Goal: Navigation & Orientation: Find specific page/section

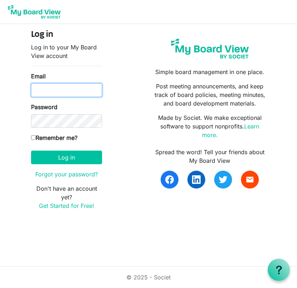
click at [71, 89] on input "Email" at bounding box center [66, 90] width 71 height 14
type input "[EMAIL_ADDRESS][DOMAIN_NAME]"
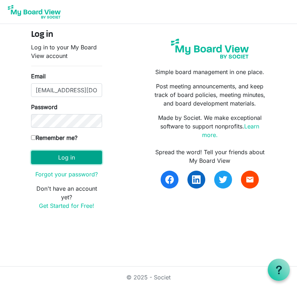
click at [69, 153] on button "Log in" at bounding box center [66, 157] width 71 height 14
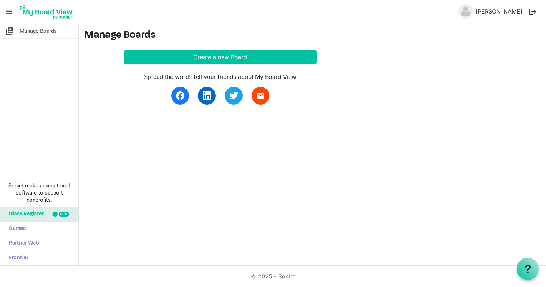
click at [10, 11] on span "menu" at bounding box center [9, 12] width 14 height 14
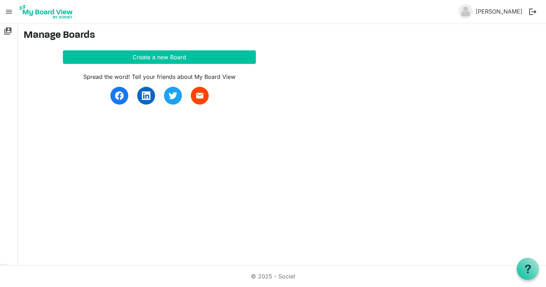
click at [10, 11] on span "menu" at bounding box center [9, 12] width 14 height 14
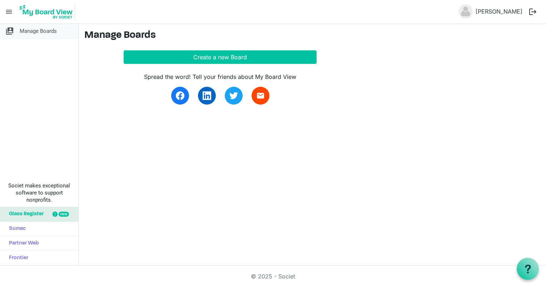
click at [13, 30] on span "switch_account" at bounding box center [9, 31] width 9 height 14
click at [50, 32] on span "Manage Boards" at bounding box center [38, 31] width 37 height 14
click at [7, 11] on span "menu" at bounding box center [9, 12] width 14 height 14
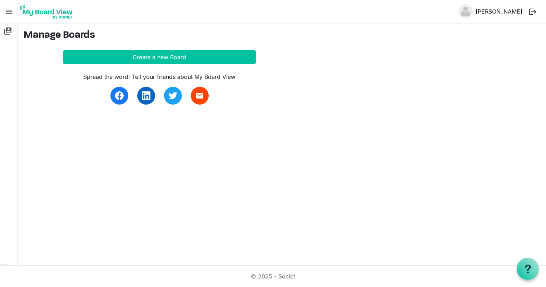
click at [498, 11] on link "[PERSON_NAME]" at bounding box center [499, 11] width 53 height 14
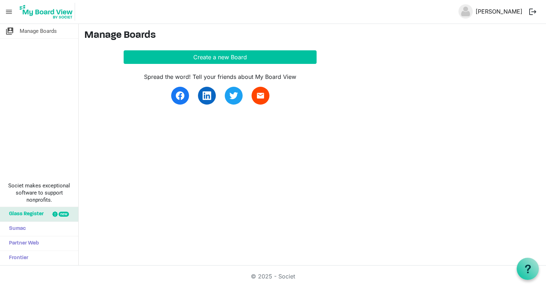
click at [498, 11] on link "[PERSON_NAME]" at bounding box center [499, 11] width 53 height 14
click at [58, 15] on img at bounding box center [47, 12] width 58 height 18
click at [10, 11] on span "menu" at bounding box center [9, 12] width 14 height 14
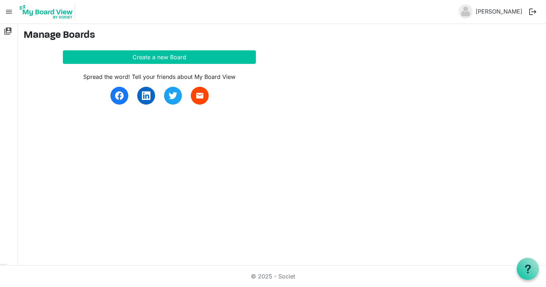
click at [10, 11] on span "menu" at bounding box center [9, 12] width 14 height 14
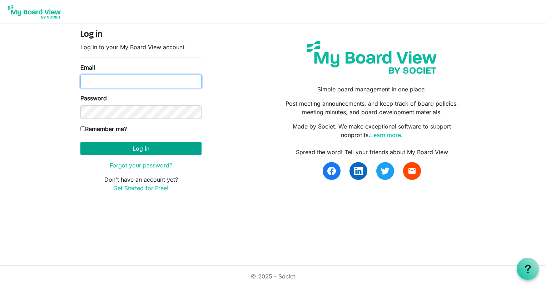
type input "bailyl@baseng.ca"
click at [123, 147] on button "Log in" at bounding box center [140, 149] width 121 height 14
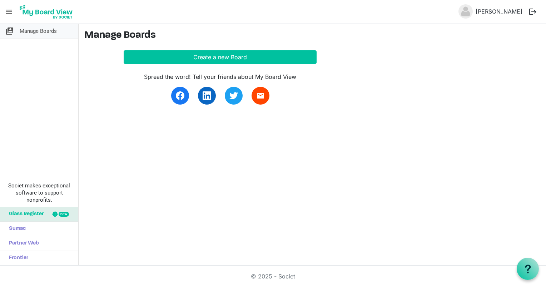
click at [37, 31] on span "Manage Boards" at bounding box center [38, 31] width 37 height 14
click at [8, 10] on span "menu" at bounding box center [9, 12] width 14 height 14
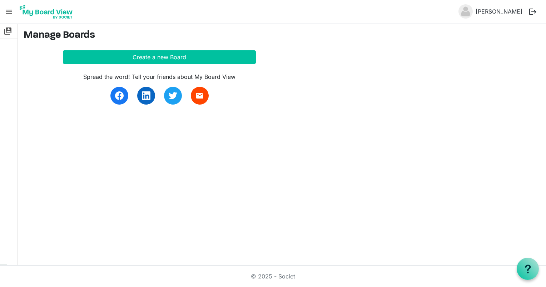
click at [473, 11] on img at bounding box center [465, 11] width 14 height 14
click at [502, 14] on link "[PERSON_NAME]" at bounding box center [499, 11] width 53 height 14
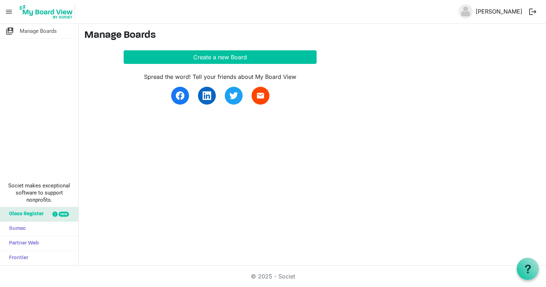
click at [504, 9] on link "[PERSON_NAME]" at bounding box center [499, 11] width 53 height 14
click at [16, 27] on link "switch_account Manage Boards" at bounding box center [39, 31] width 78 height 14
click at [6, 10] on span "menu" at bounding box center [9, 12] width 14 height 14
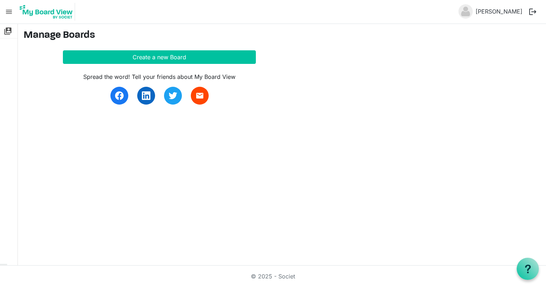
click at [6, 10] on span "menu" at bounding box center [9, 12] width 14 height 14
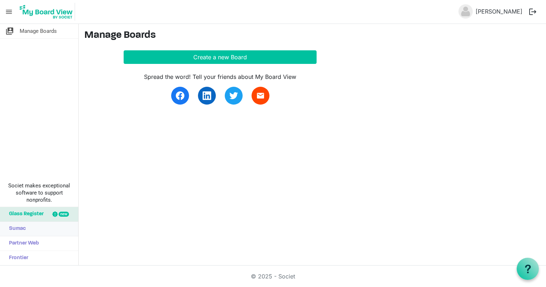
click at [23, 228] on span "Sumac" at bounding box center [15, 229] width 20 height 14
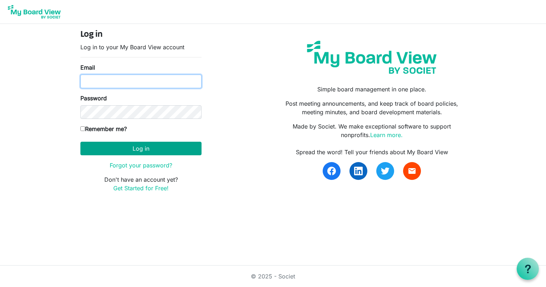
type input "[EMAIL_ADDRESS][DOMAIN_NAME]"
click at [135, 151] on button "Log in" at bounding box center [140, 149] width 121 height 14
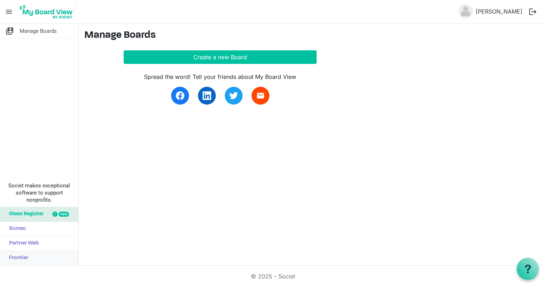
click at [47, 258] on link "Frontier" at bounding box center [39, 258] width 78 height 14
